Goal: Information Seeking & Learning: Check status

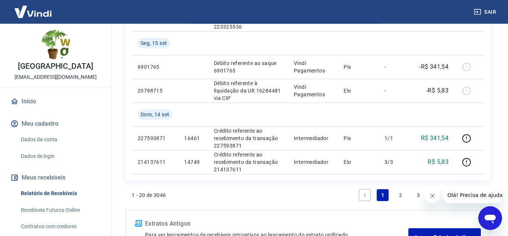
scroll to position [645, 0]
click at [403, 196] on link "2" at bounding box center [400, 195] width 12 height 12
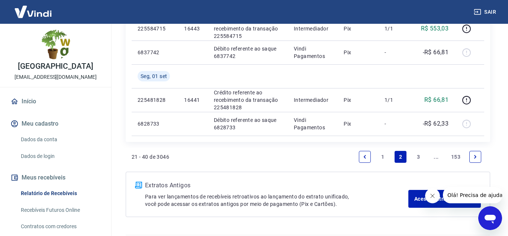
scroll to position [667, 0]
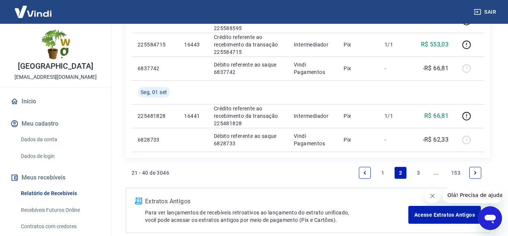
click at [416, 173] on link "3" at bounding box center [418, 173] width 12 height 12
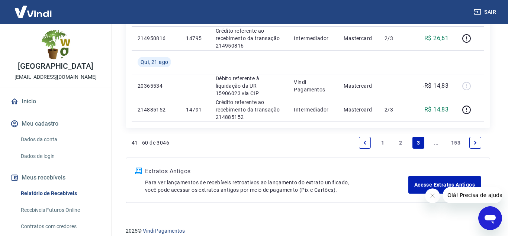
scroll to position [728, 0]
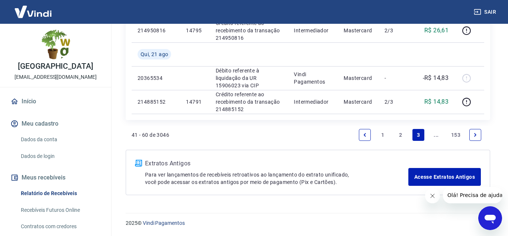
click at [399, 135] on link "2" at bounding box center [400, 135] width 12 height 12
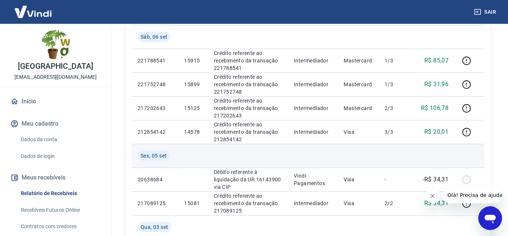
scroll to position [379, 0]
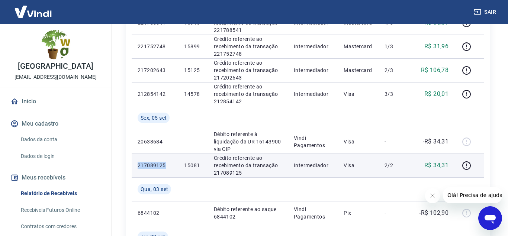
click at [191, 167] on p "15081" at bounding box center [192, 165] width 17 height 7
copy p "217089125"
click at [261, 173] on p "Crédito referente ao recebimento da transação 217089125" at bounding box center [248, 165] width 68 height 22
click at [250, 170] on p "Crédito referente ao recebimento da transação 217089125" at bounding box center [248, 165] width 68 height 22
copy p "15081"
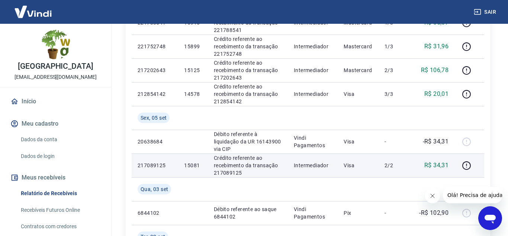
click at [364, 174] on td "Visa" at bounding box center [358, 166] width 41 height 24
click at [387, 166] on p "2/2" at bounding box center [395, 165] width 22 height 7
copy p "Visa"
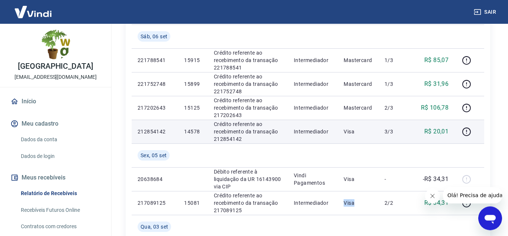
scroll to position [341, 0]
drag, startPoint x: 202, startPoint y: 61, endPoint x: 202, endPoint y: 135, distance: 74.4
click at [202, 135] on tbody "[DATE] 20709540 Débito referente à liquidação da UR 16208166 via CIP Vindi Paga…" at bounding box center [308, 144] width 352 height 666
copy p "212854142"
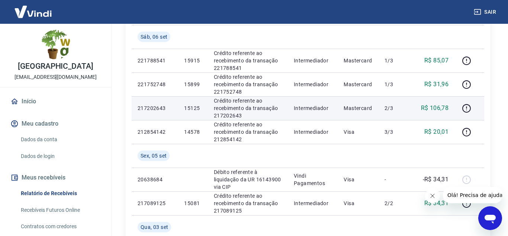
click at [244, 105] on p "Crédito referente ao recebimento da transação 217202643" at bounding box center [248, 108] width 68 height 22
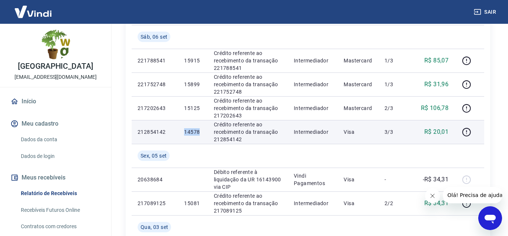
drag, startPoint x: 234, startPoint y: 56, endPoint x: 233, endPoint y: 123, distance: 66.9
click at [233, 123] on tbody "[DATE] 20709540 Débito referente à liquidação da UR 16208166 via CIP Vindi Paga…" at bounding box center [308, 144] width 352 height 666
copy p "14578"
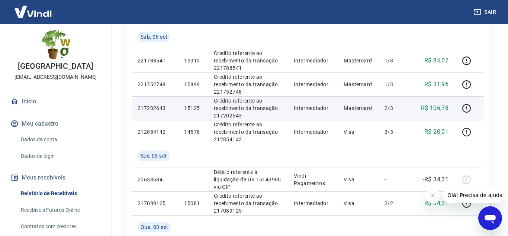
click at [345, 120] on td "Mastercard" at bounding box center [358, 108] width 41 height 24
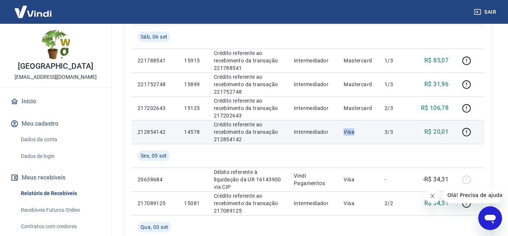
drag, startPoint x: 382, startPoint y: 64, endPoint x: 387, endPoint y: 127, distance: 63.0
click at [387, 127] on tbody "[DATE] 20709540 Débito referente à liquidação da UR 16208166 via CIP Vindi Paga…" at bounding box center [308, 144] width 352 height 666
copy p "Visa"
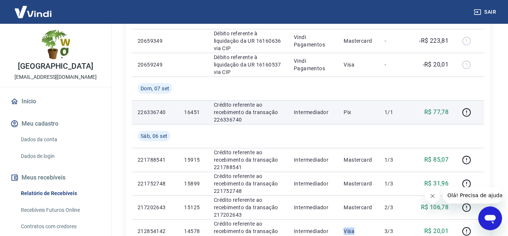
scroll to position [228, 0]
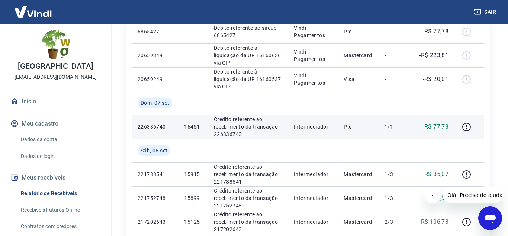
click at [276, 130] on p "Crédito referente ao recebimento da transação 226336740" at bounding box center [248, 127] width 68 height 22
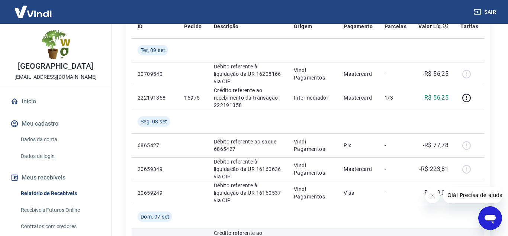
scroll to position [76, 0]
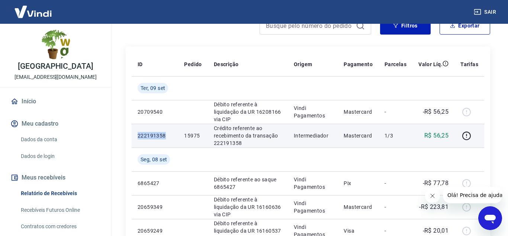
click at [198, 135] on p "15975" at bounding box center [192, 135] width 17 height 7
copy p "222191358"
click at [337, 131] on td "Intermediador" at bounding box center [313, 136] width 50 height 24
click at [255, 133] on p "Crédito referente ao recebimento da transação 222191358" at bounding box center [248, 136] width 68 height 22
copy p "15975"
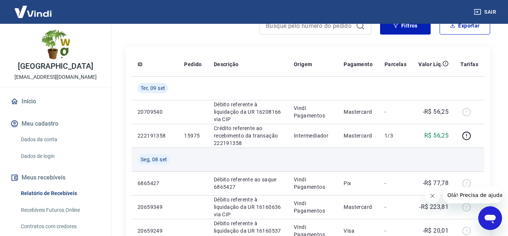
click at [381, 164] on td at bounding box center [395, 160] width 34 height 24
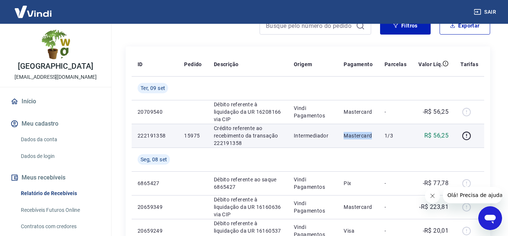
click at [391, 137] on p "1/3" at bounding box center [395, 135] width 22 height 7
copy p "Mastercard"
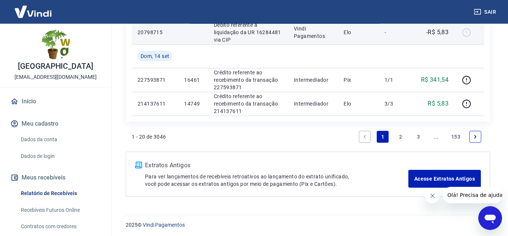
scroll to position [705, 0]
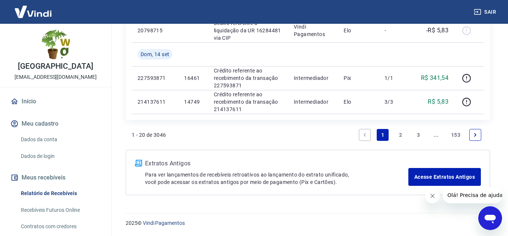
click at [397, 138] on link "2" at bounding box center [400, 135] width 12 height 12
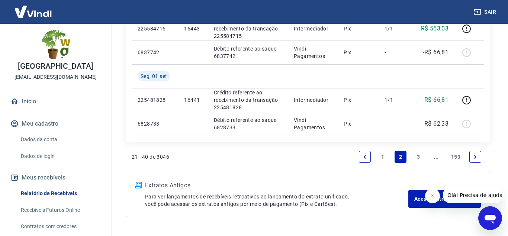
scroll to position [705, 0]
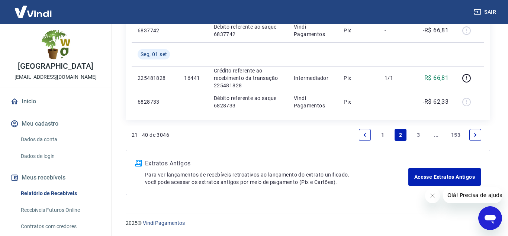
click at [385, 133] on link "1" at bounding box center [383, 135] width 12 height 12
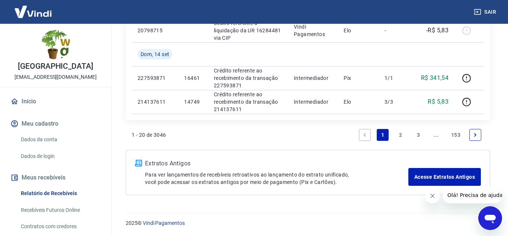
scroll to position [667, 0]
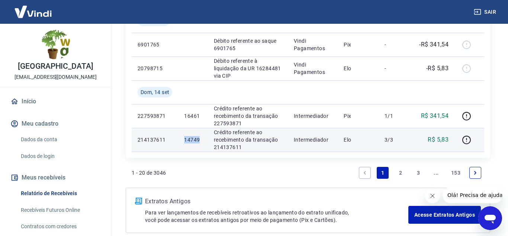
click at [240, 141] on p "Crédito referente ao recebimento da transação 214137611" at bounding box center [248, 140] width 68 height 22
copy p "14749"
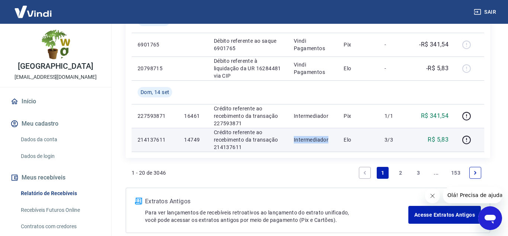
click at [343, 140] on td "Elo" at bounding box center [358, 140] width 41 height 24
click at [274, 151] on td "Crédito referente ao recebimento da transação 214137611" at bounding box center [248, 140] width 80 height 24
click at [186, 139] on p "14749" at bounding box center [192, 139] width 17 height 7
copy p "214137611"
click at [391, 149] on td "3/3" at bounding box center [395, 140] width 34 height 24
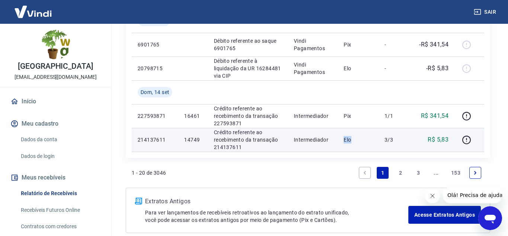
click at [391, 142] on p "3/3" at bounding box center [395, 139] width 22 height 7
copy p "Elo"
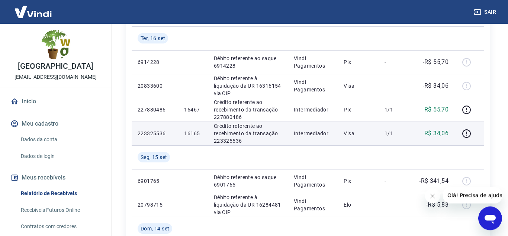
scroll to position [515, 0]
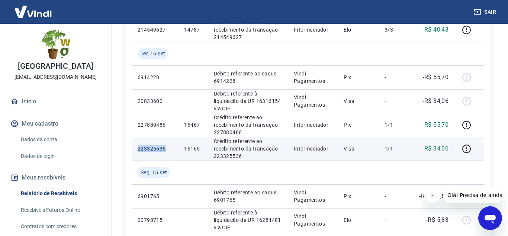
click at [187, 147] on p "16165" at bounding box center [192, 148] width 17 height 7
copy p "223325536"
click at [241, 145] on p "Crédito referente ao recebimento da transação 223325536" at bounding box center [248, 149] width 68 height 22
click at [203, 152] on td "16165" at bounding box center [192, 149] width 29 height 24
copy p "223325536"
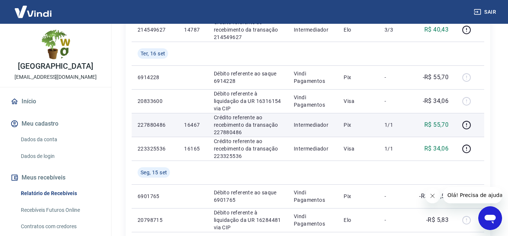
click at [338, 135] on td "Intermediador" at bounding box center [313, 125] width 50 height 24
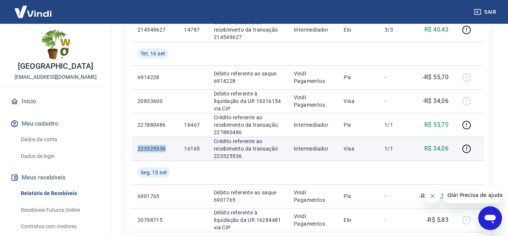
click at [193, 149] on p "16165" at bounding box center [192, 148] width 17 height 7
copy p "223325536"
click at [254, 155] on p "Crédito referente ao recebimento da transação 223325536" at bounding box center [248, 149] width 68 height 22
click at [253, 152] on p "Crédito referente ao recebimento da transação 223325536" at bounding box center [248, 149] width 68 height 22
copy p "16165"
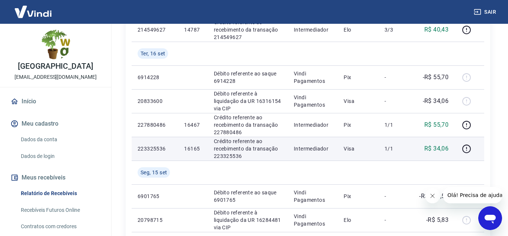
click at [401, 158] on td "1/1" at bounding box center [395, 149] width 34 height 24
click at [393, 150] on p "1/1" at bounding box center [395, 148] width 22 height 7
copy p "Visa"
